Goal: Use online tool/utility: Utilize a website feature to perform a specific function

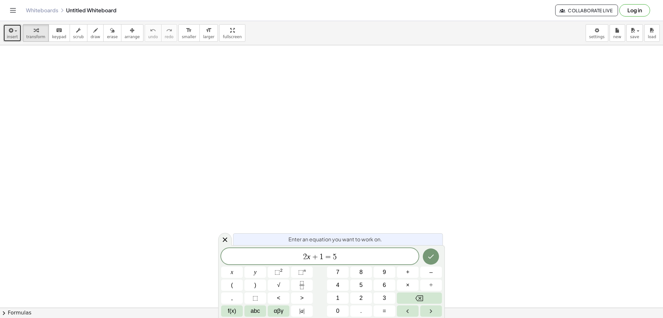
click at [5, 33] on button "insert" at bounding box center [12, 32] width 18 height 17
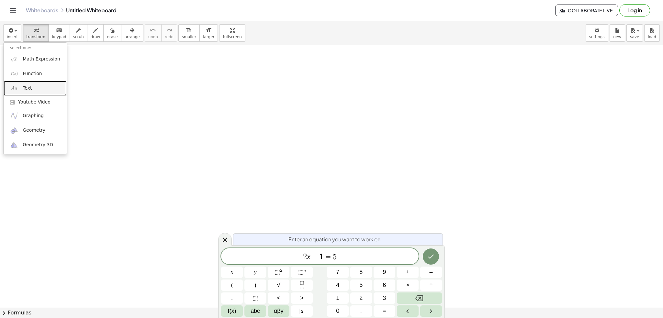
click at [39, 87] on link "Text" at bounding box center [35, 88] width 63 height 15
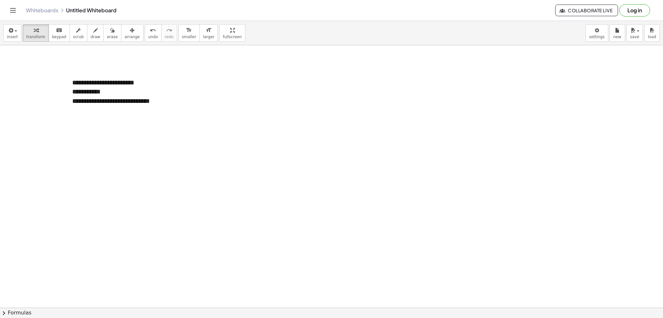
click at [125, 35] on span "arrange" at bounding box center [132, 37] width 15 height 5
drag, startPoint x: 161, startPoint y: 120, endPoint x: 241, endPoint y: 140, distance: 82.5
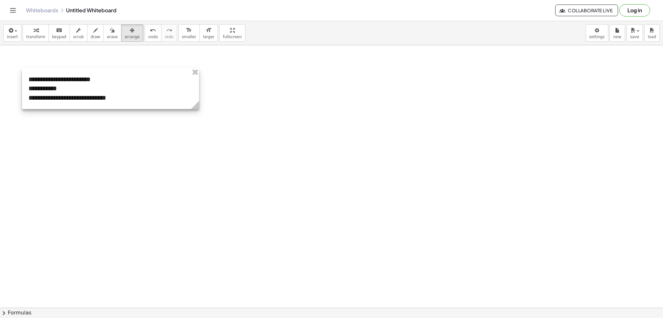
drag, startPoint x: 195, startPoint y: 75, endPoint x: 149, endPoint y: 72, distance: 46.1
click at [149, 72] on div at bounding box center [110, 88] width 177 height 41
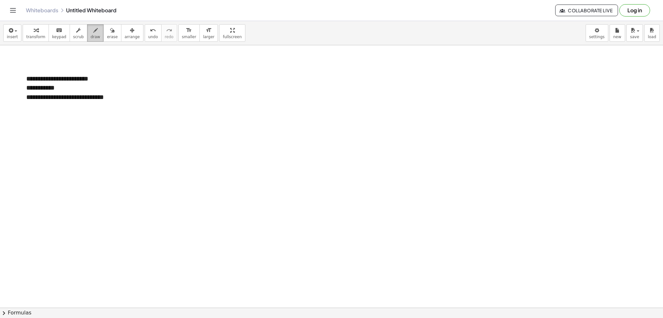
click at [91, 37] on span "draw" at bounding box center [96, 37] width 10 height 5
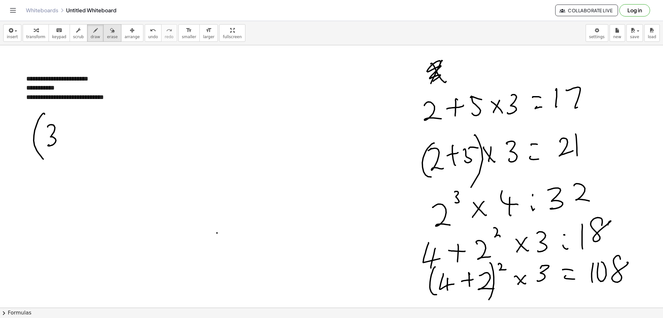
click at [107, 35] on span "erase" at bounding box center [112, 37] width 11 height 5
drag, startPoint x: 14, startPoint y: 152, endPoint x: 180, endPoint y: 249, distance: 192.1
click at [107, 29] on div "button" at bounding box center [112, 30] width 11 height 8
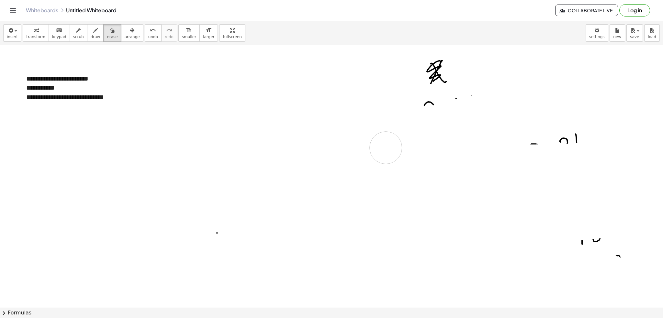
drag, startPoint x: 516, startPoint y: 98, endPoint x: 365, endPoint y: 120, distance: 152.4
click at [87, 30] on button "draw" at bounding box center [95, 32] width 17 height 17
click at [107, 29] on div "button" at bounding box center [112, 30] width 11 height 8
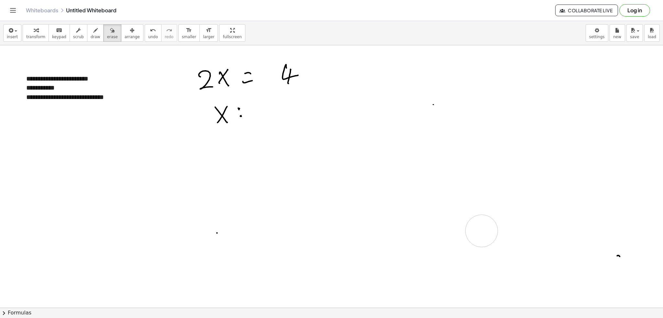
drag, startPoint x: 478, startPoint y: 48, endPoint x: 433, endPoint y: 208, distance: 166.2
click at [93, 31] on icon "button" at bounding box center [95, 31] width 5 height 8
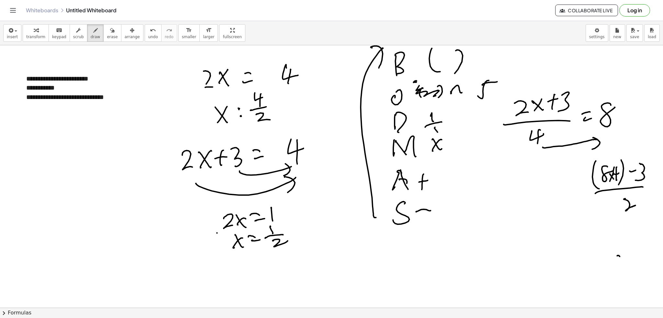
drag, startPoint x: 101, startPoint y: 34, endPoint x: 277, endPoint y: 89, distance: 184.4
click at [103, 34] on button "erase" at bounding box center [112, 32] width 18 height 17
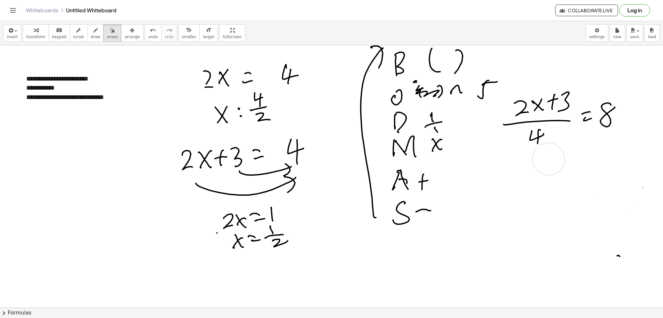
drag, startPoint x: 607, startPoint y: 159, endPoint x: 549, endPoint y: 159, distance: 58.3
click at [91, 30] on div "button" at bounding box center [96, 30] width 10 height 8
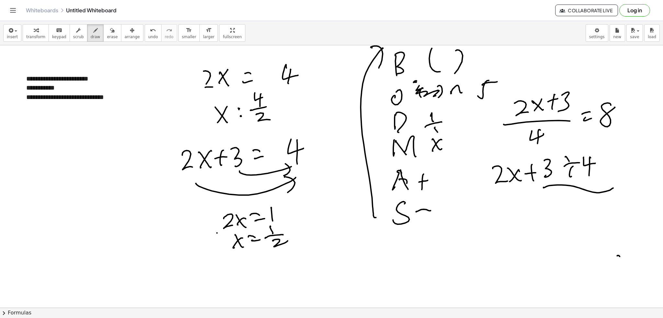
click at [101, 24] on div "insert select one: Math Expression Function Text Youtube Video Graphing Geometr…" at bounding box center [331, 33] width 663 height 24
drag, startPoint x: 103, startPoint y: 28, endPoint x: 109, endPoint y: 29, distance: 6.2
click at [110, 28] on icon "button" at bounding box center [112, 31] width 5 height 8
drag, startPoint x: 605, startPoint y: 186, endPoint x: 483, endPoint y: 195, distance: 122.7
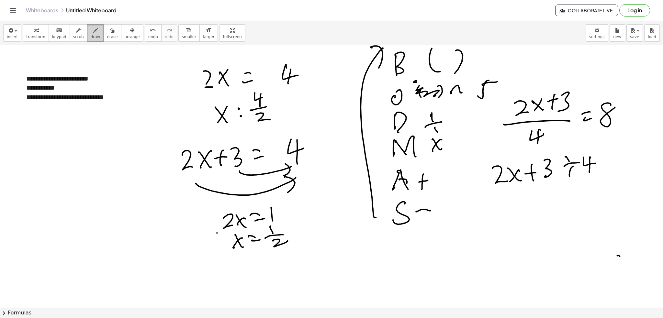
click at [91, 29] on div "button" at bounding box center [96, 30] width 10 height 8
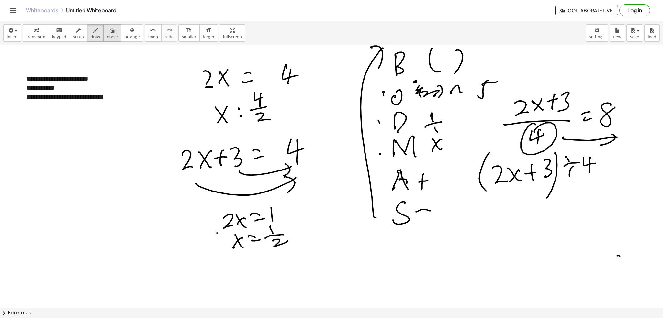
click at [107, 27] on div "button" at bounding box center [112, 30] width 11 height 8
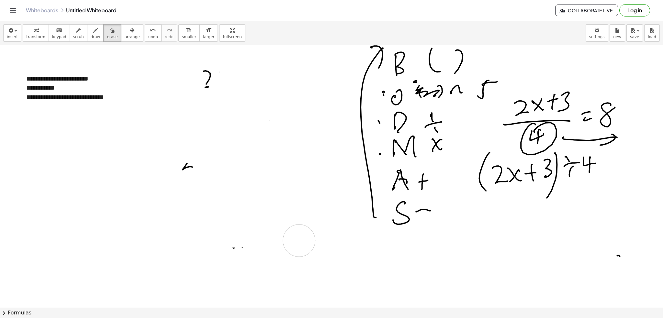
drag, startPoint x: 330, startPoint y: 85, endPoint x: 165, endPoint y: 106, distance: 166.0
drag, startPoint x: 210, startPoint y: 68, endPoint x: 141, endPoint y: 83, distance: 70.9
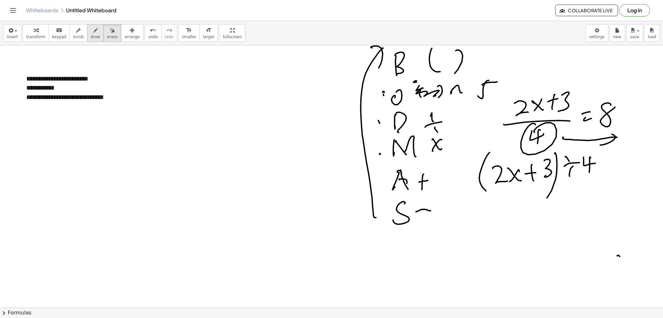
click at [93, 28] on icon "button" at bounding box center [95, 31] width 5 height 8
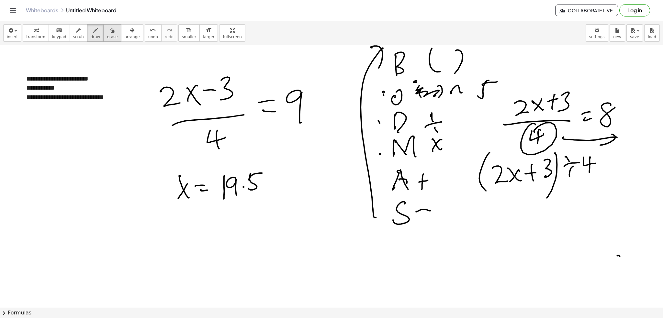
click at [107, 35] on span "erase" at bounding box center [112, 37] width 11 height 5
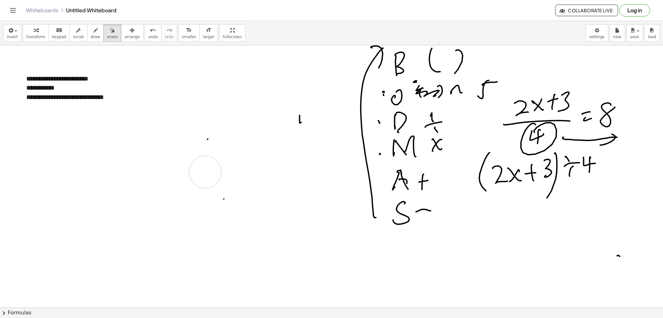
drag, startPoint x: 303, startPoint y: 98, endPoint x: 160, endPoint y: 82, distance: 143.6
click at [91, 35] on span "draw" at bounding box center [96, 37] width 10 height 5
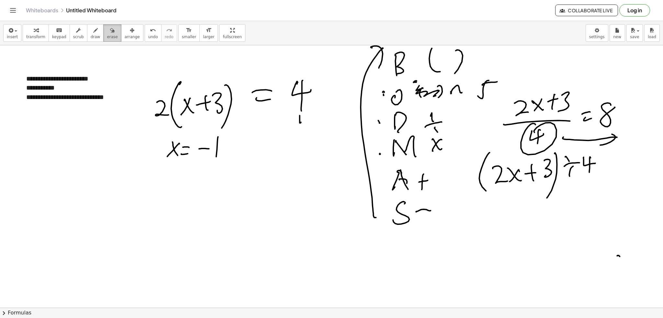
click at [107, 38] on span "erase" at bounding box center [112, 37] width 11 height 5
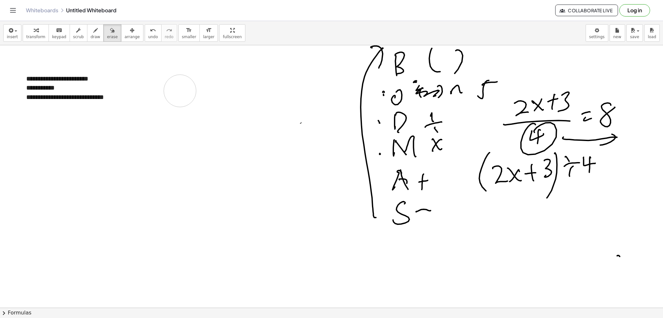
drag, startPoint x: 234, startPoint y: 109, endPoint x: 109, endPoint y: 48, distance: 139.4
click at [110, 31] on icon "button" at bounding box center [112, 31] width 5 height 8
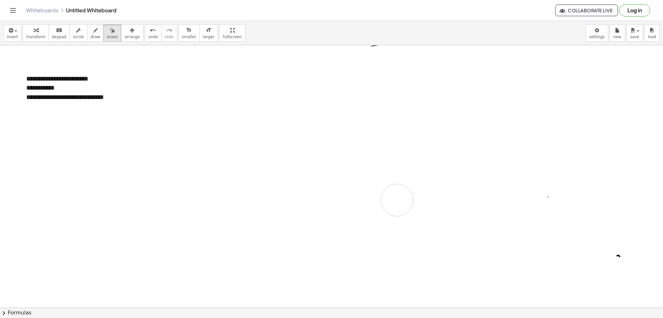
drag, startPoint x: 470, startPoint y: 55, endPoint x: 332, endPoint y: 211, distance: 209.1
drag, startPoint x: 32, startPoint y: 33, endPoint x: 35, endPoint y: 40, distance: 7.7
click at [34, 33] on icon "button" at bounding box center [36, 31] width 5 height 8
click at [65, 92] on div "**********" at bounding box center [108, 87] width 164 height 9
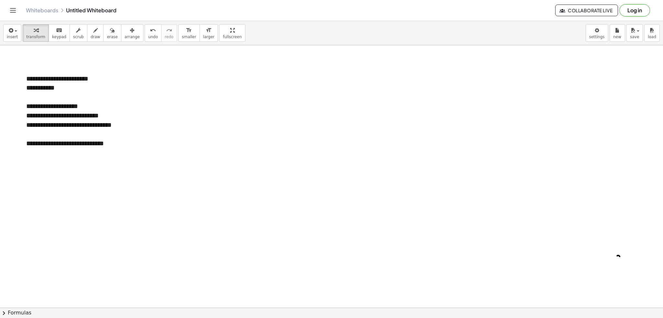
drag, startPoint x: 134, startPoint y: 172, endPoint x: 76, endPoint y: 65, distance: 121.1
